Goal: Task Accomplishment & Management: Use online tool/utility

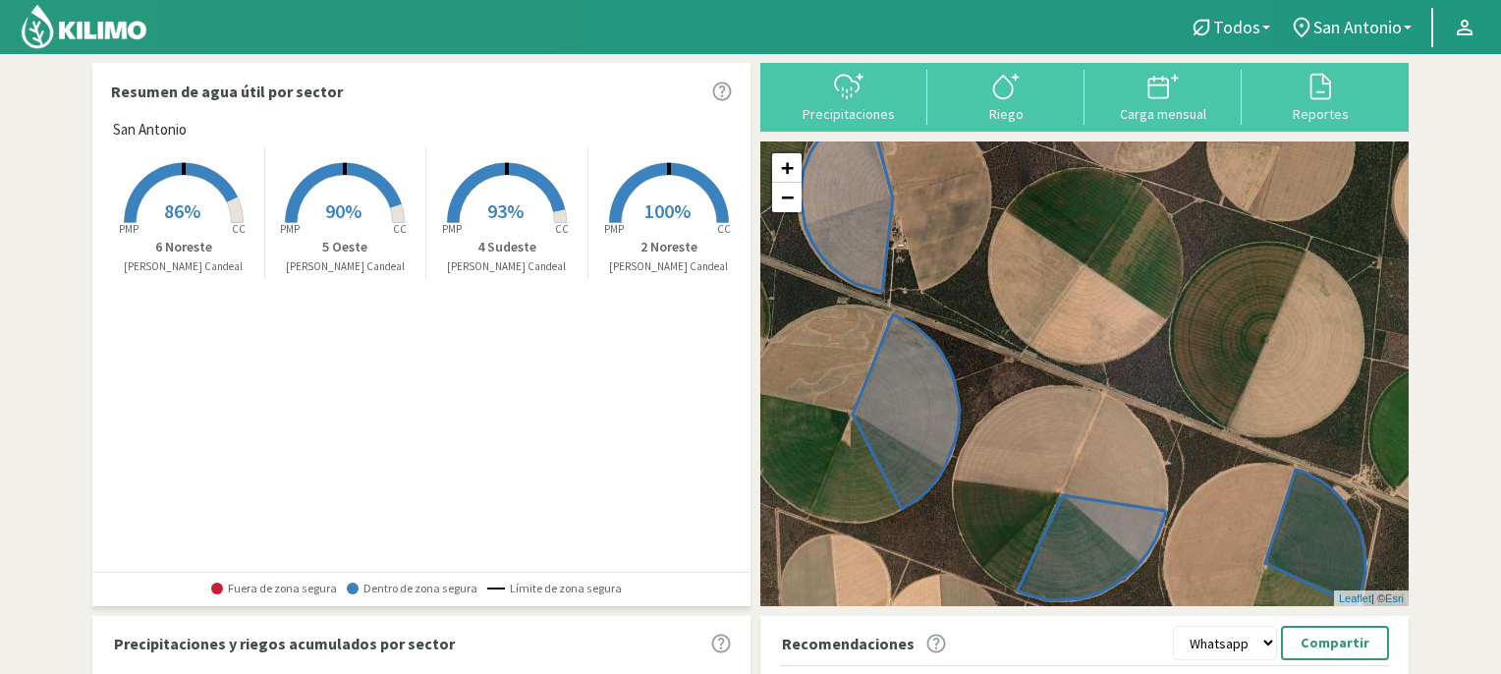
click at [196, 190] on rect at bounding box center [183, 224] width 157 height 157
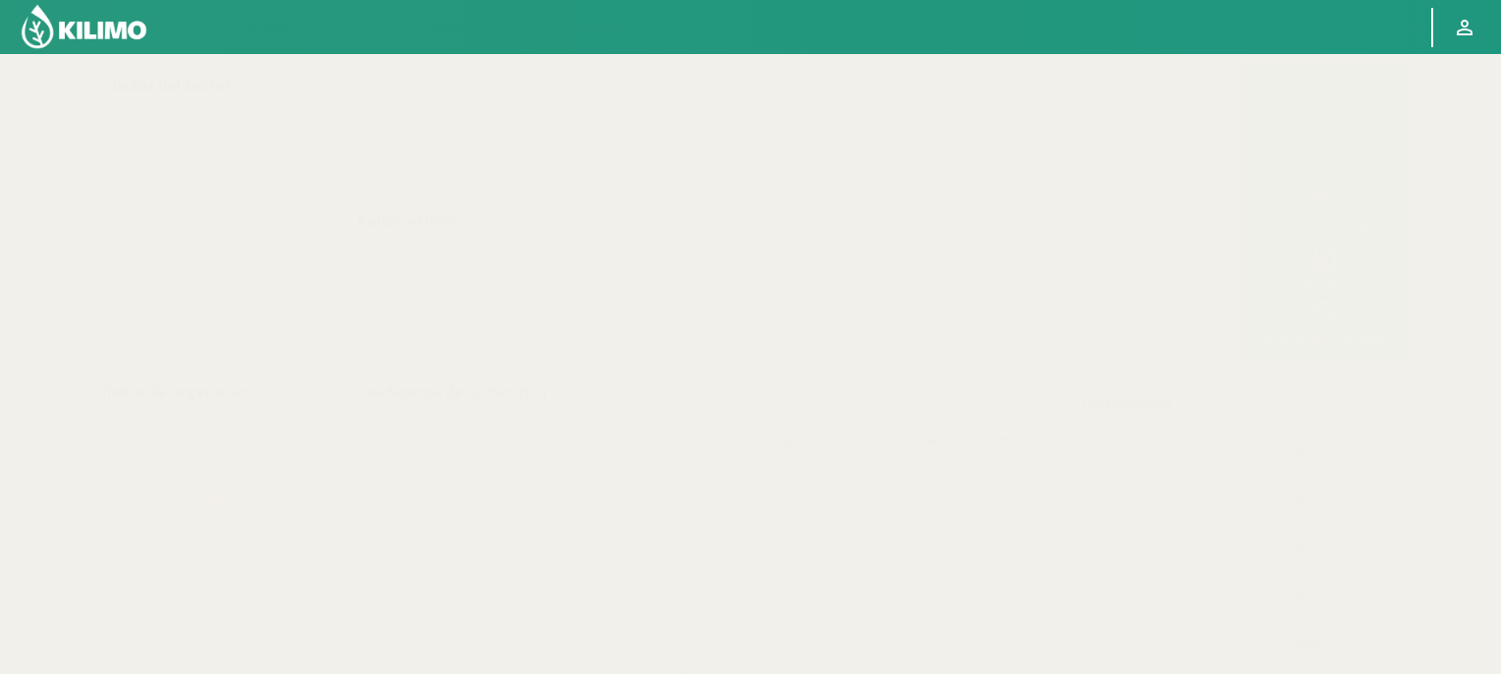
select select "3: Object"
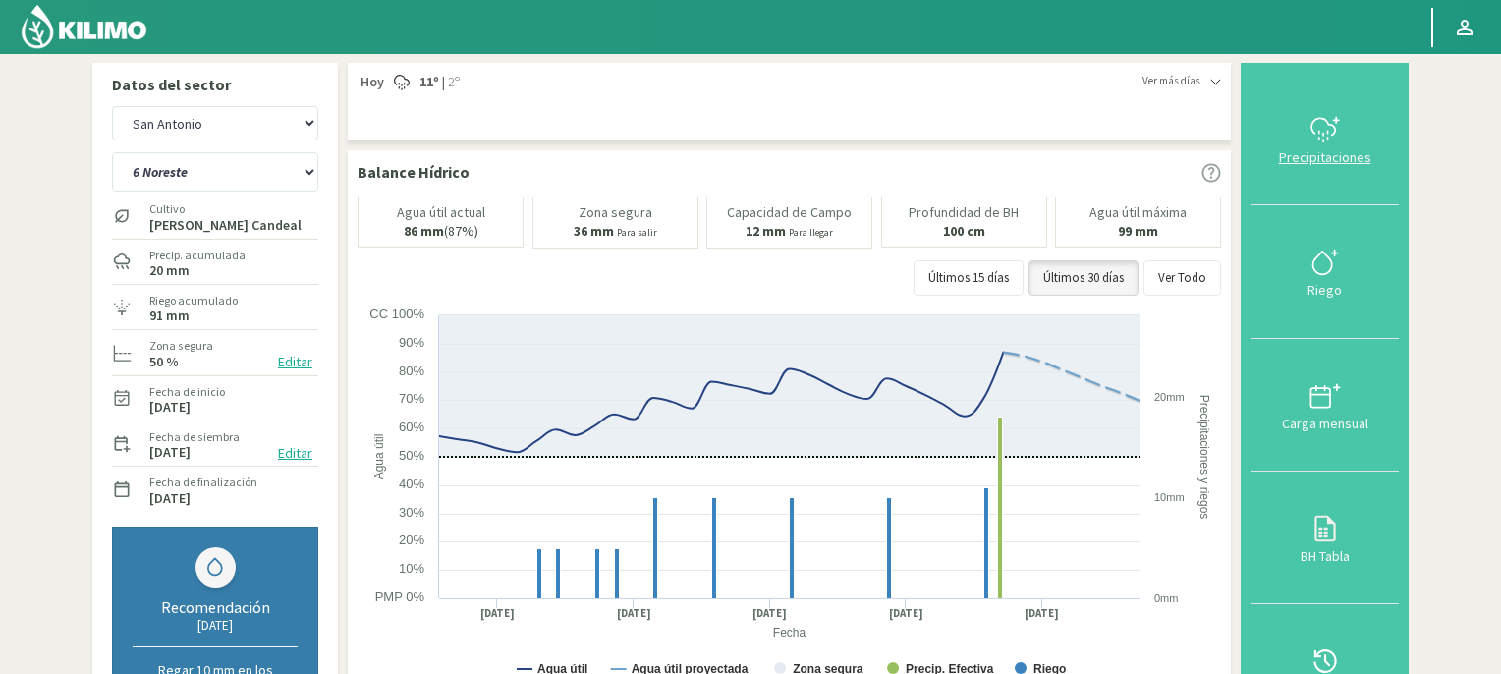
click at [1320, 126] on icon at bounding box center [1325, 129] width 31 height 31
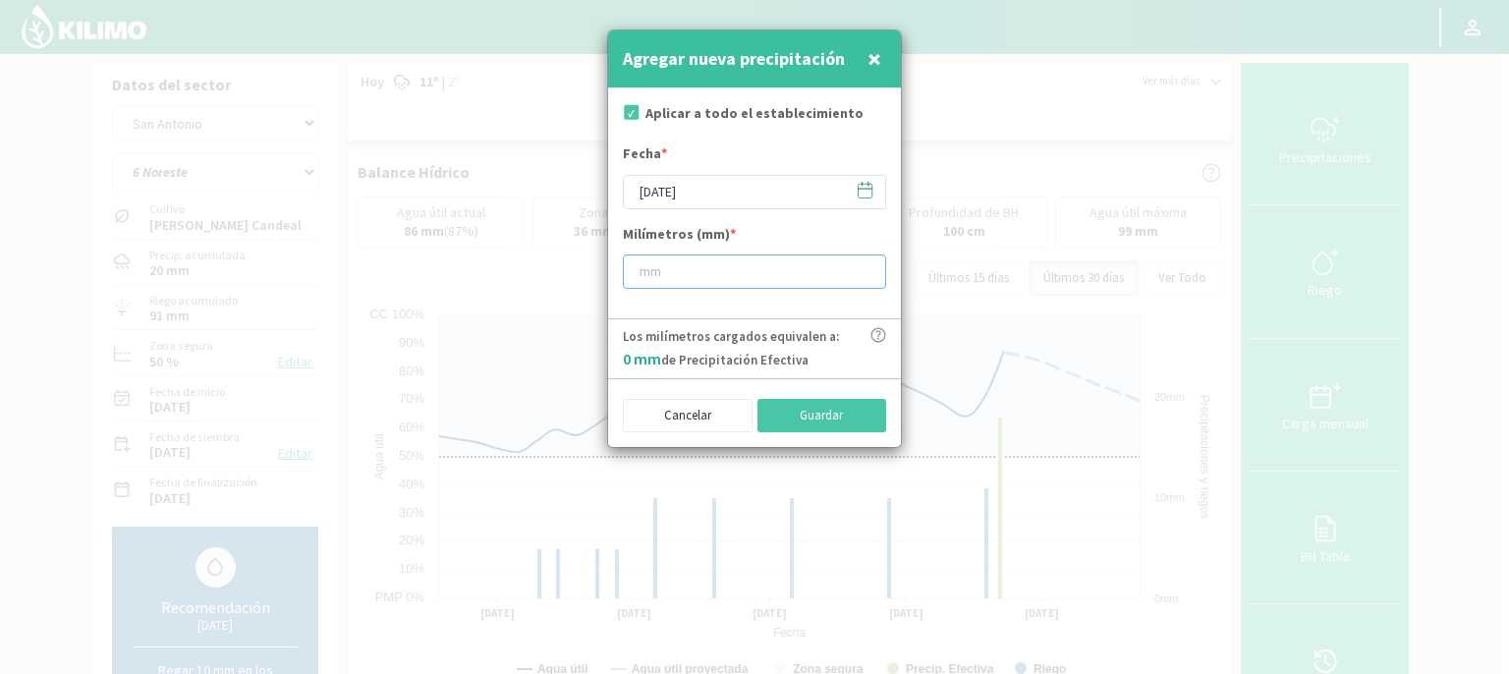
click at [675, 276] on input "number" at bounding box center [754, 271] width 263 height 34
type input "38"
click at [817, 413] on button "Guardar" at bounding box center [822, 415] width 130 height 33
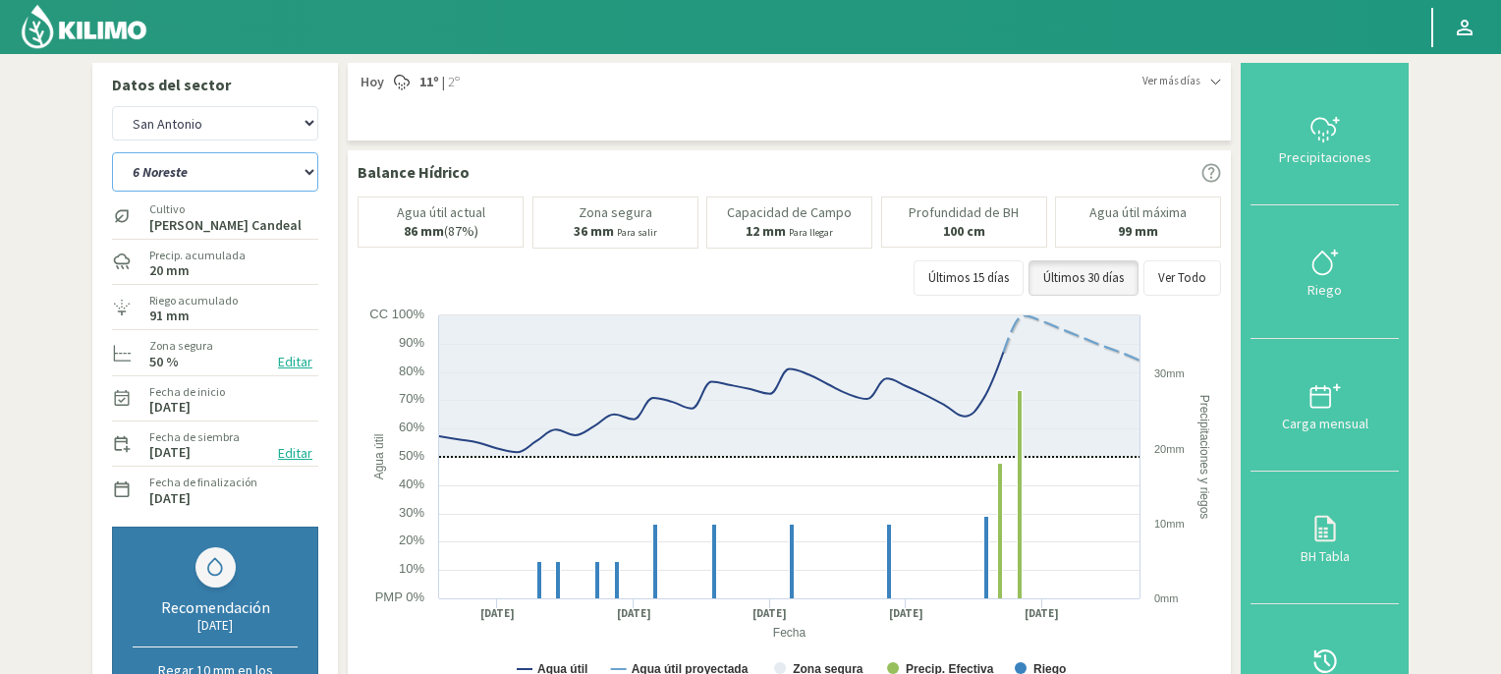
click at [309, 171] on select "2 Noreste 4 Sudeste 5 Oeste 6 Noreste" at bounding box center [215, 171] width 206 height 39
select select "0: Object"
click at [112, 152] on select "2 Noreste 4 Sudeste 5 Oeste 6 Noreste" at bounding box center [215, 171] width 206 height 39
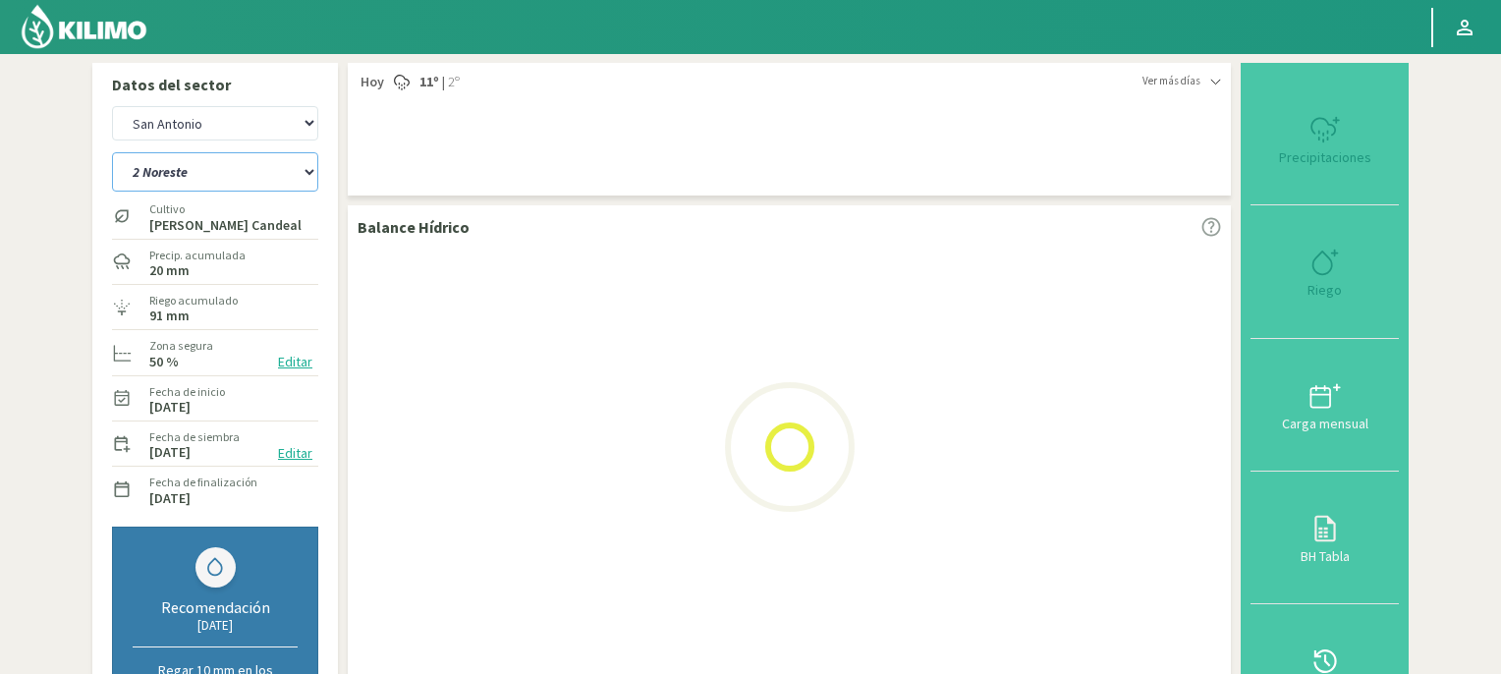
select select "2: Object"
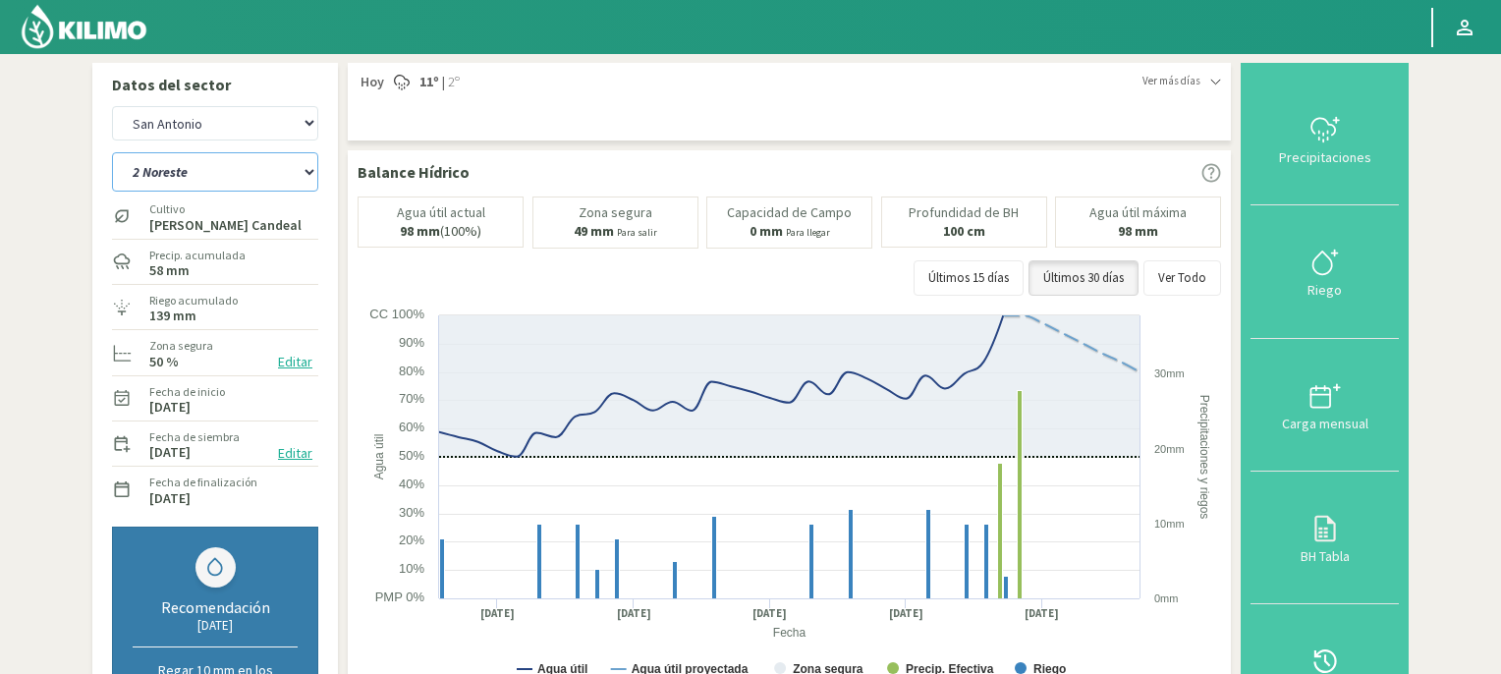
click at [310, 170] on select "2 Noreste 4 Sudeste 5 Oeste 6 Noreste" at bounding box center [215, 171] width 206 height 39
select select "5: Object"
click at [112, 152] on select "2 Noreste 4 Sudeste 5 Oeste 6 Noreste" at bounding box center [215, 171] width 206 height 39
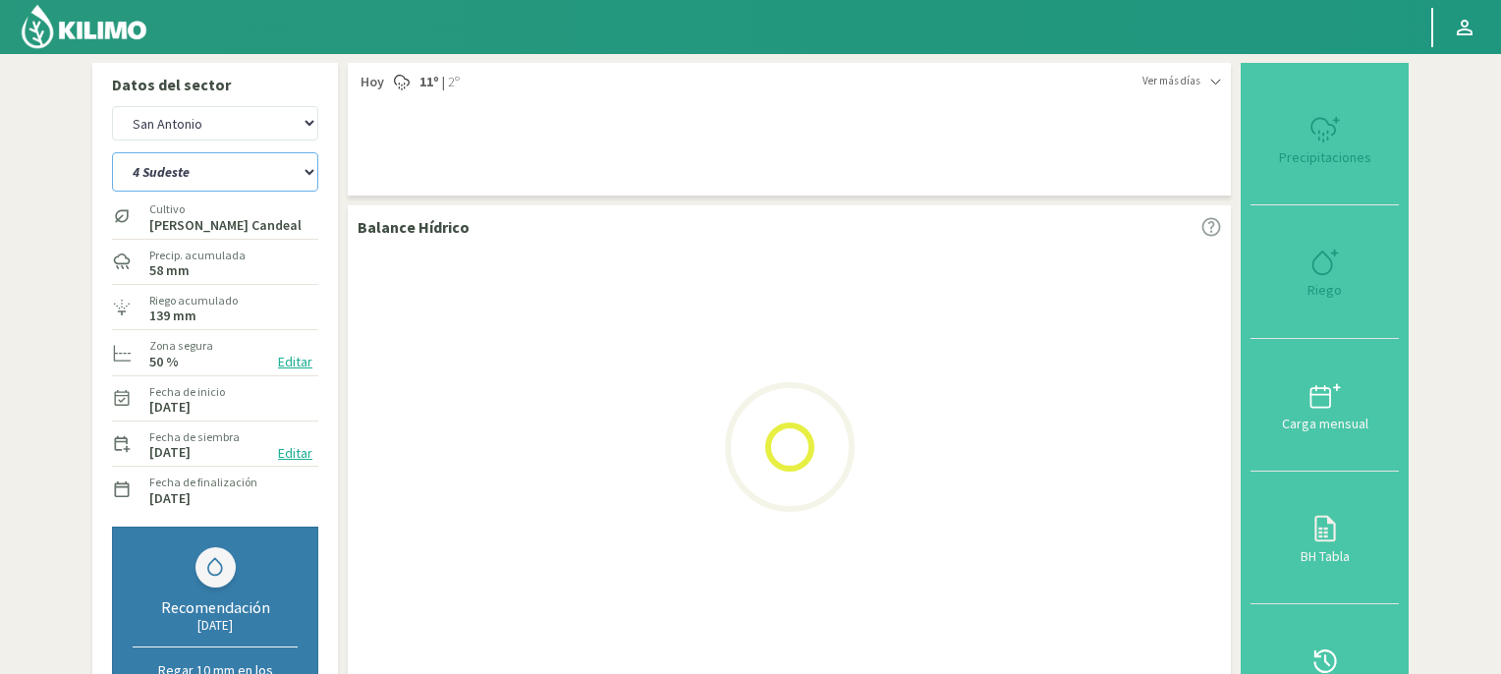
select select "4: Object"
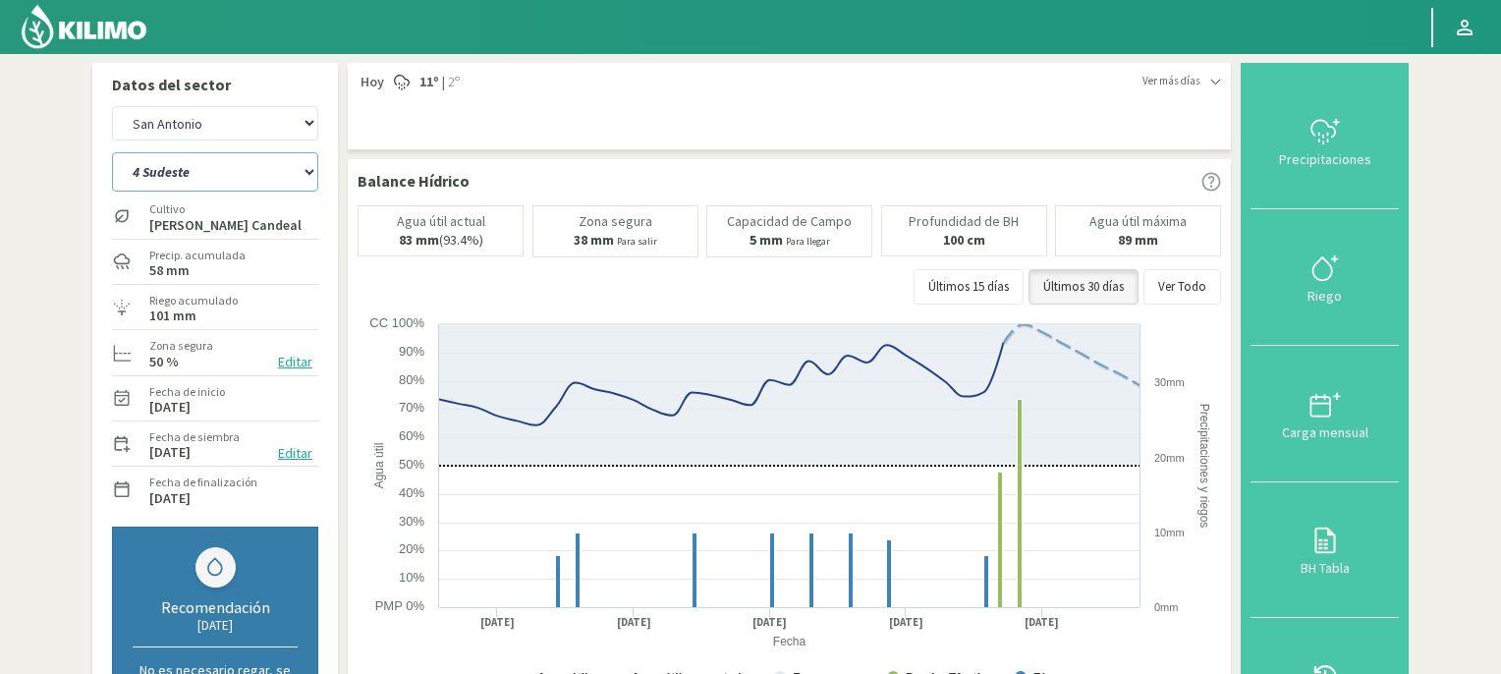
click at [308, 171] on select "2 Noreste 4 Sudeste 5 Oeste 6 Noreste" at bounding box center [215, 171] width 206 height 39
select select "10: Object"
click at [112, 152] on select "2 Noreste 4 Sudeste 5 Oeste 6 Noreste" at bounding box center [215, 171] width 206 height 39
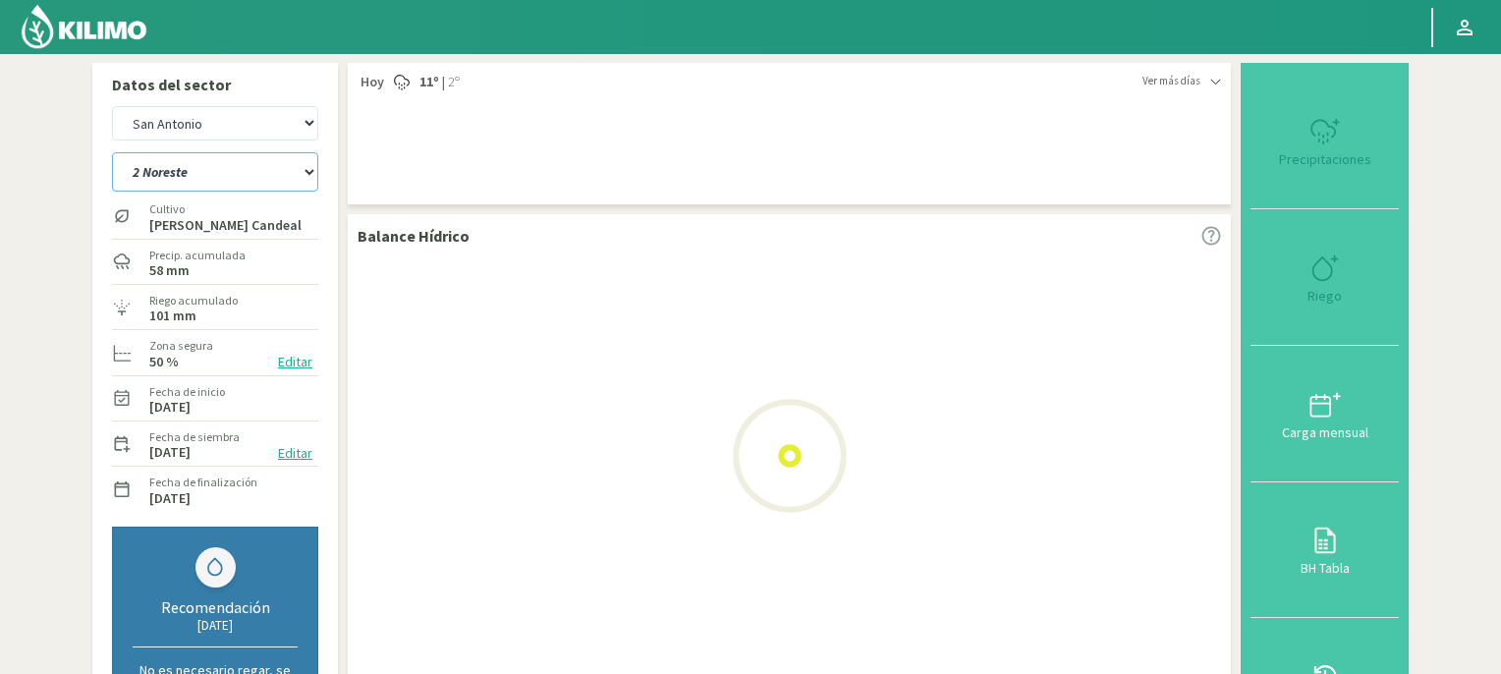
select select "6: Object"
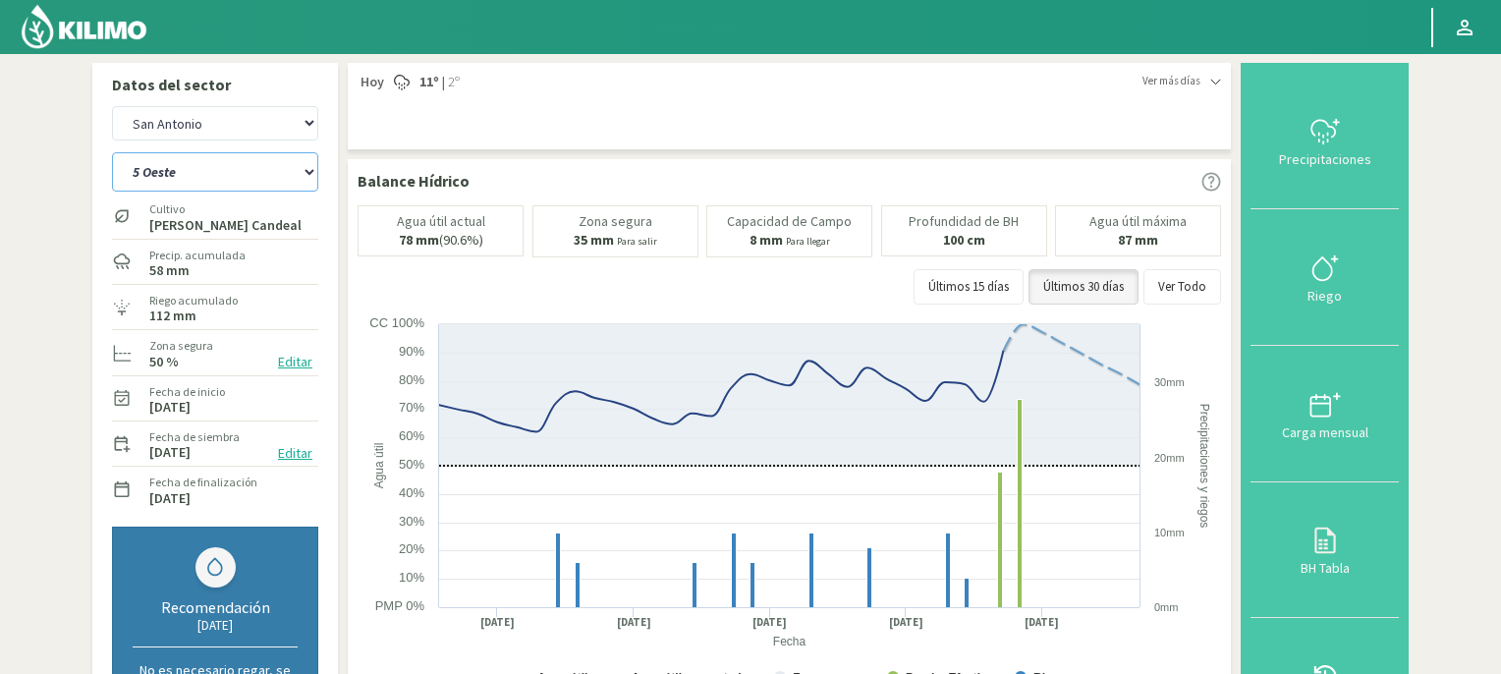
click at [308, 168] on select "2 Noreste 4 Sudeste 5 Oeste 6 Noreste" at bounding box center [215, 171] width 206 height 39
select select "12: Object"
click at [112, 152] on select "2 Noreste 4 Sudeste 5 Oeste 6 Noreste" at bounding box center [215, 171] width 206 height 39
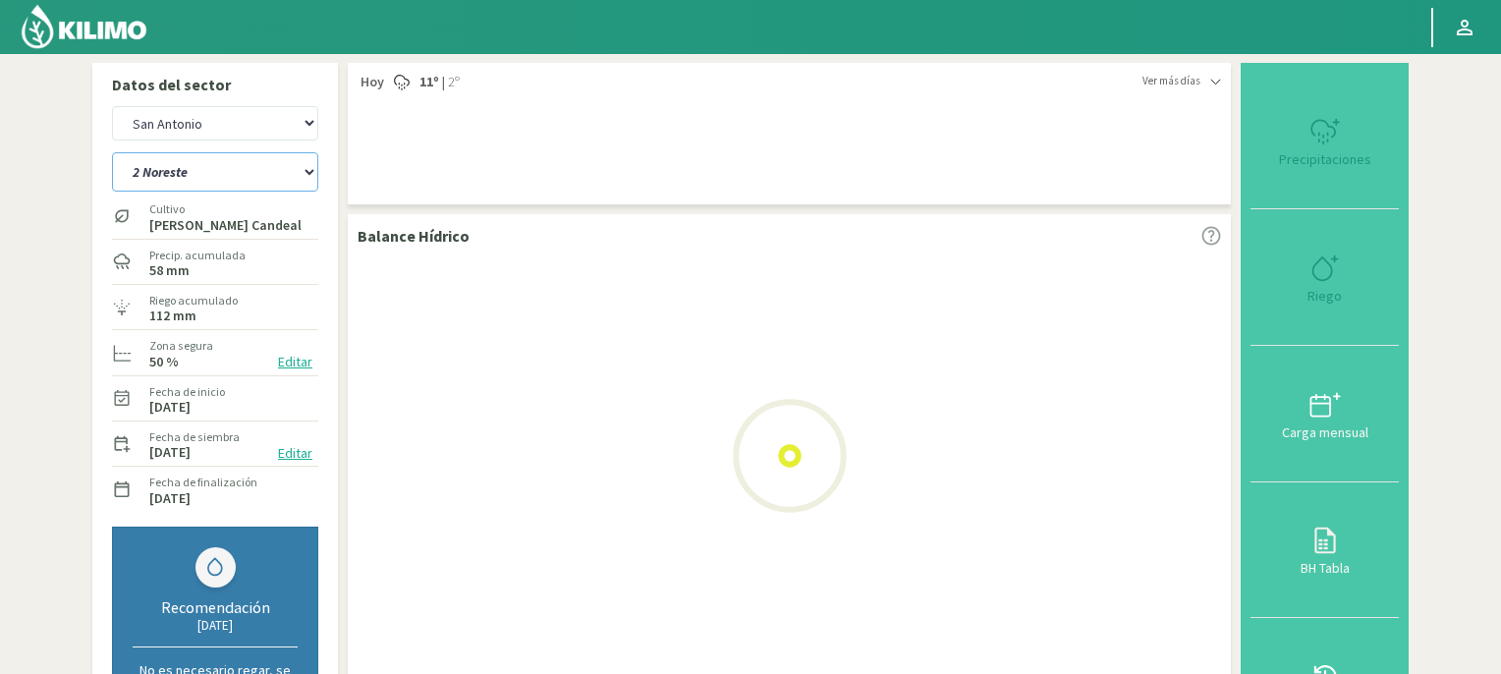
select select "8: Object"
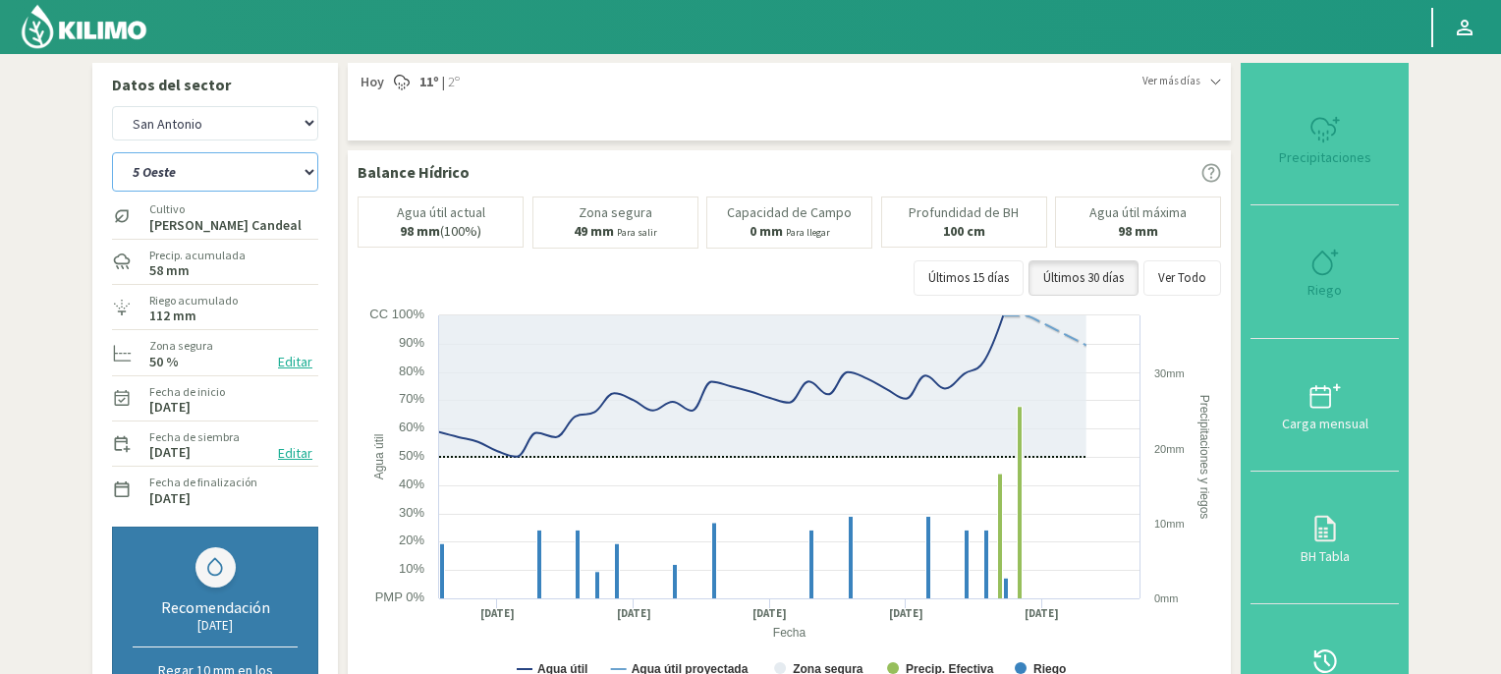
select select "16: Object"
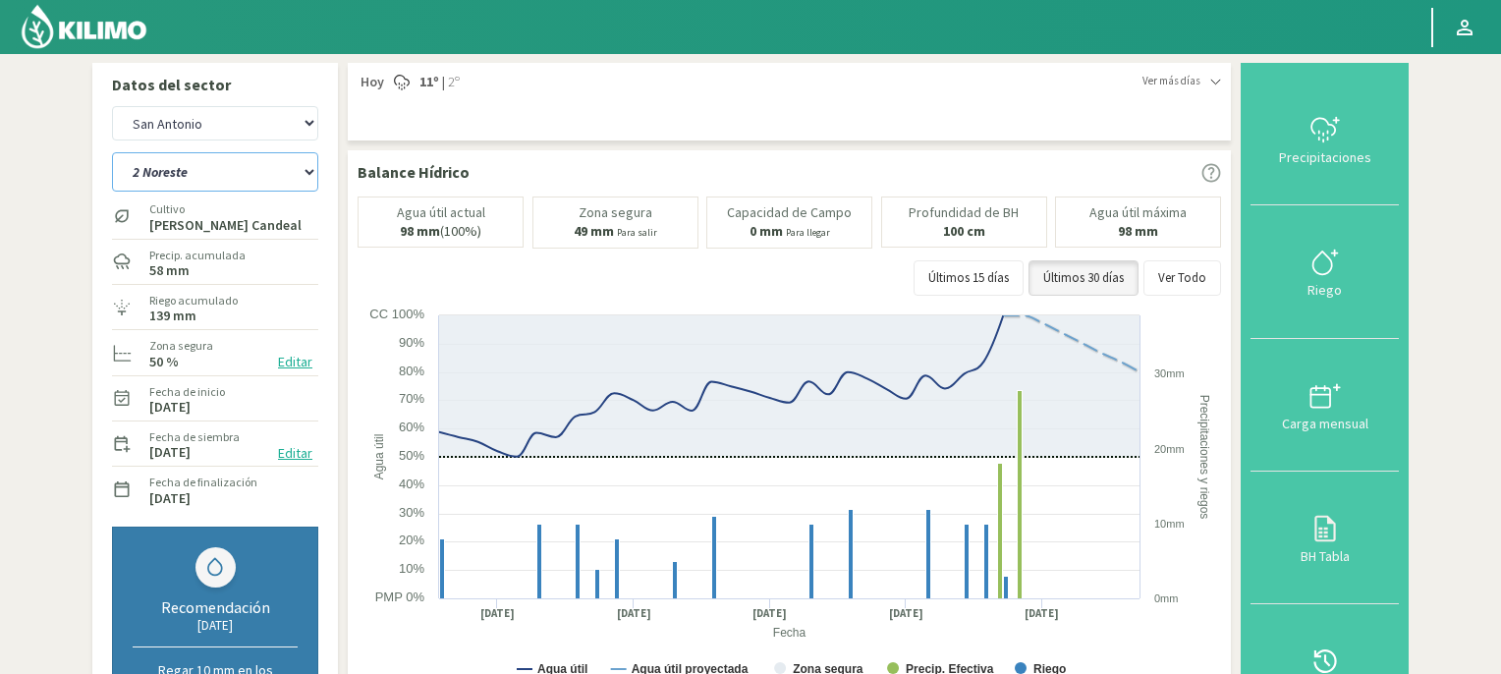
scroll to position [589, 0]
